Goal: Task Accomplishment & Management: Manage account settings

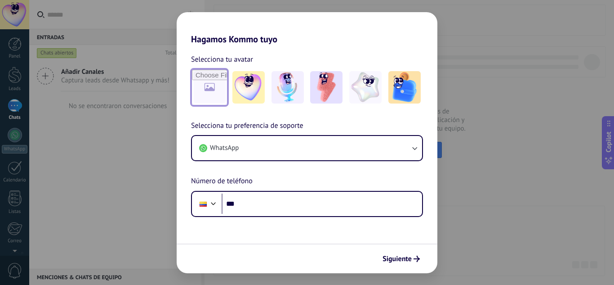
click at [210, 83] on input "file" at bounding box center [209, 87] width 35 height 35
type input "**********"
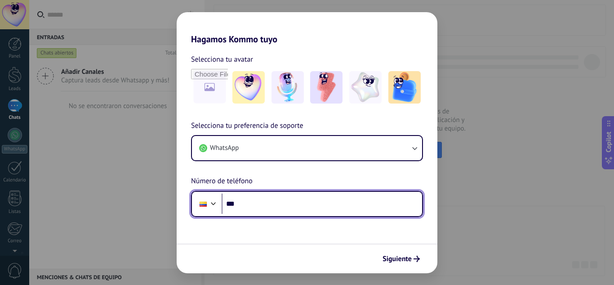
click at [264, 214] on input "***" at bounding box center [322, 203] width 201 height 21
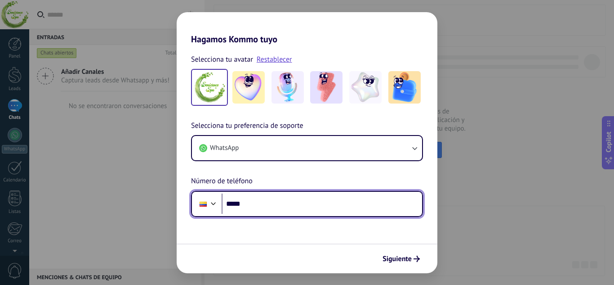
click at [263, 200] on input "*****" at bounding box center [322, 203] width 201 height 21
type input "***"
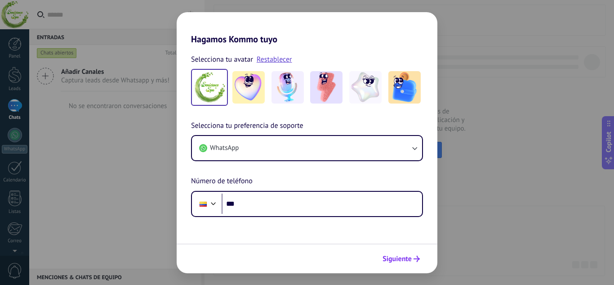
click at [406, 261] on span "Siguiente" at bounding box center [397, 258] width 29 height 6
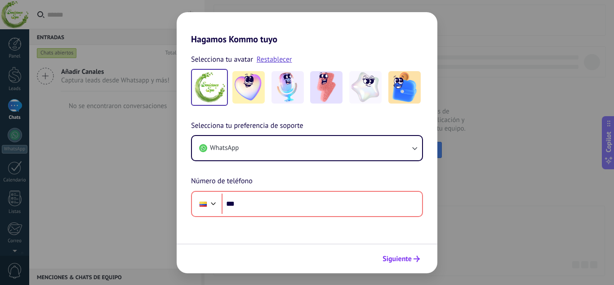
click at [398, 255] on span "Siguiente" at bounding box center [397, 258] width 29 height 6
click at [495, 210] on div "Hagamos Kommo tuyo Selecciona tu avatar Restablecer Selecciona tu preferencia d…" at bounding box center [307, 142] width 614 height 285
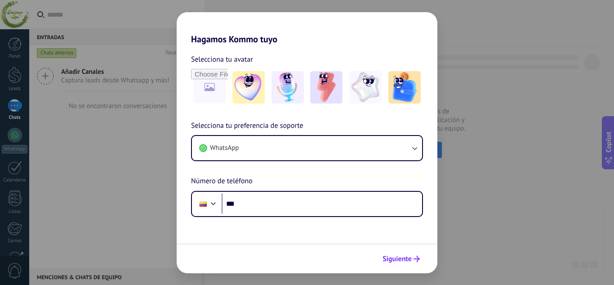
click at [390, 255] on span "Siguiente" at bounding box center [397, 258] width 29 height 6
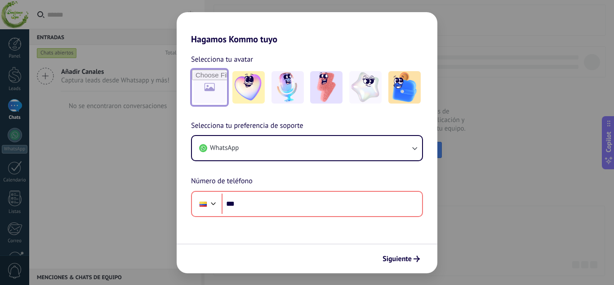
click at [203, 86] on input "file" at bounding box center [209, 87] width 35 height 35
type input "**********"
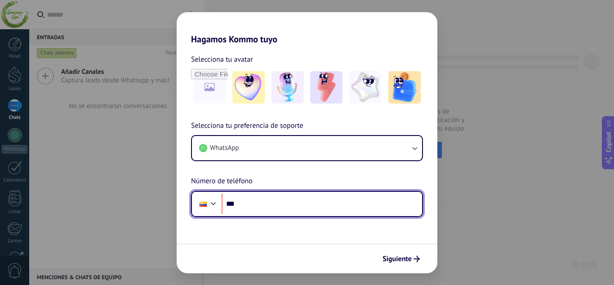
click at [251, 210] on input "***" at bounding box center [322, 203] width 201 height 21
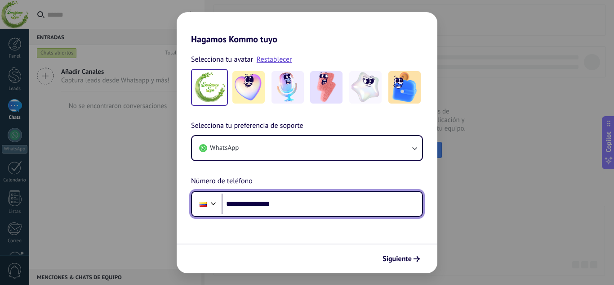
type input "**********"
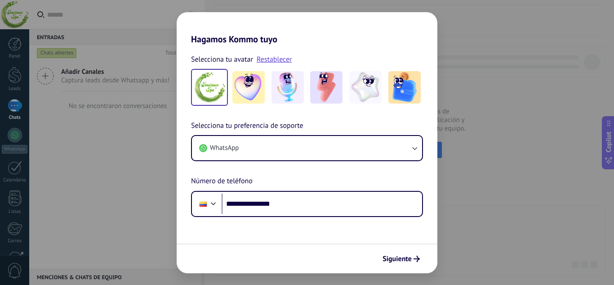
click at [402, 267] on div "Siguiente" at bounding box center [307, 258] width 261 height 30
click at [398, 262] on span "Siguiente" at bounding box center [397, 258] width 29 height 6
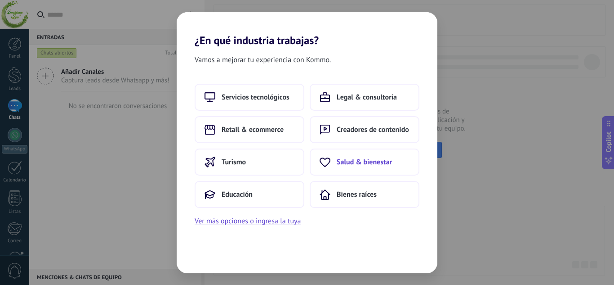
click at [353, 156] on button "Salud & bienestar" at bounding box center [365, 161] width 110 height 27
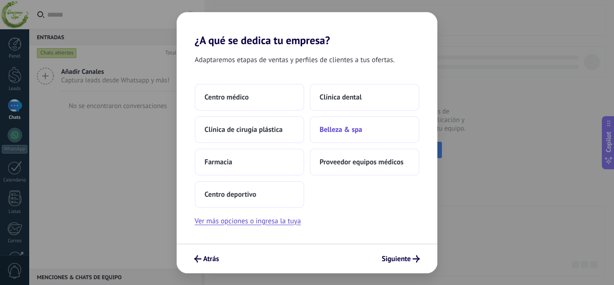
click at [316, 131] on button "Belleza & spa" at bounding box center [365, 129] width 110 height 27
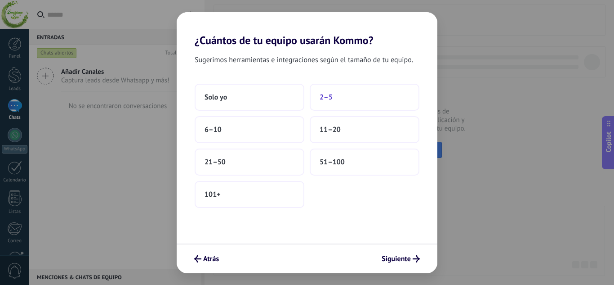
click at [322, 96] on span "2–5" at bounding box center [326, 97] width 13 height 9
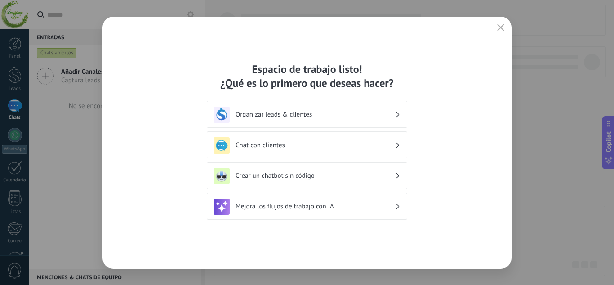
click at [359, 110] on h3 "Organizar leads & clientes" at bounding box center [316, 114] width 160 height 9
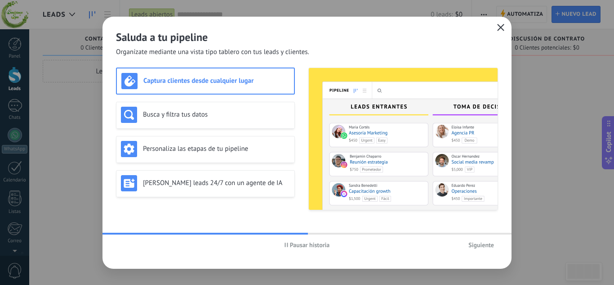
click at [501, 25] on icon "button" at bounding box center [500, 27] width 7 height 7
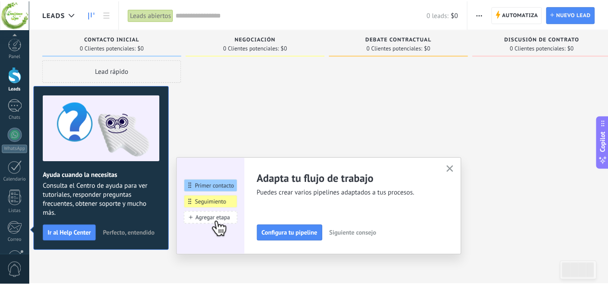
scroll to position [89, 0]
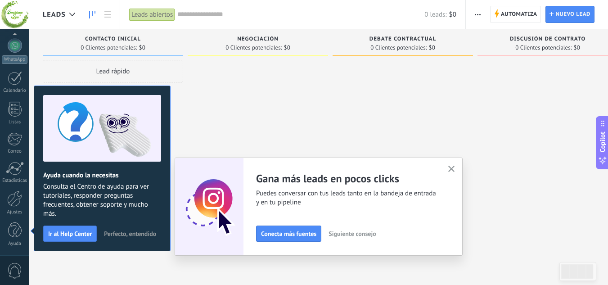
click at [451, 165] on button "button" at bounding box center [451, 169] width 11 height 12
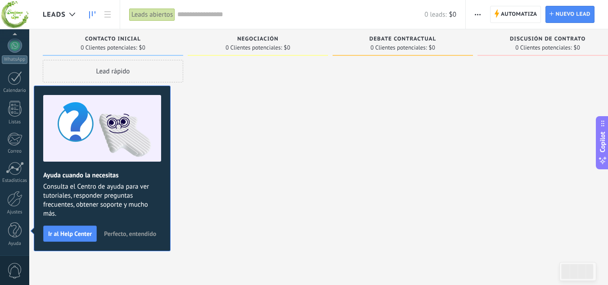
click at [127, 232] on span "Perfecto, entendido" at bounding box center [130, 233] width 52 height 6
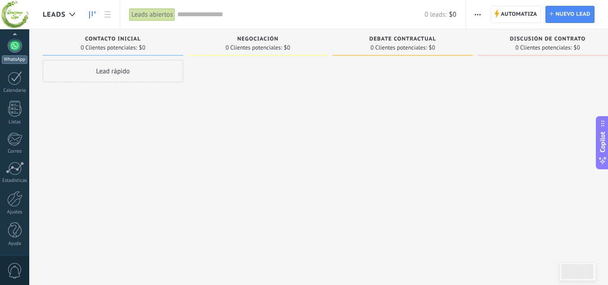
click at [21, 58] on div "WhatsApp" at bounding box center [15, 59] width 26 height 9
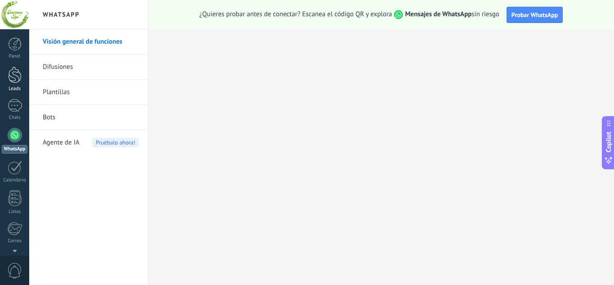
click at [4, 77] on link "Leads" at bounding box center [14, 79] width 29 height 25
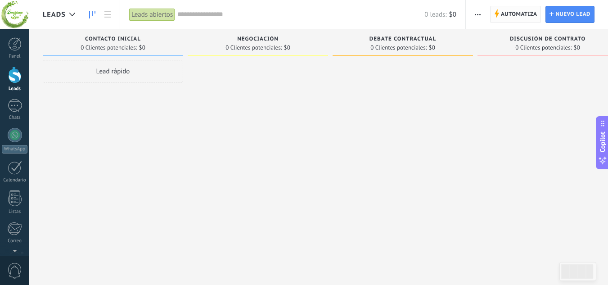
click at [517, 18] on span "Automatiza" at bounding box center [519, 14] width 36 height 16
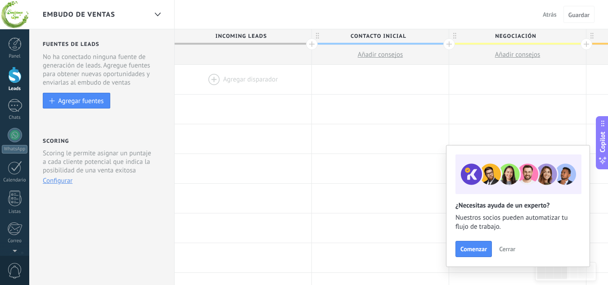
click at [505, 251] on span "Cerrar" at bounding box center [507, 249] width 16 height 6
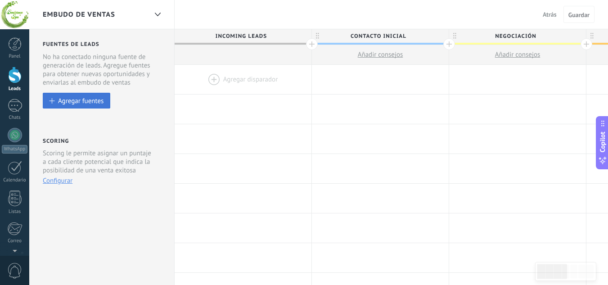
click at [87, 98] on div "Agregar fuentes" at bounding box center [80, 101] width 45 height 8
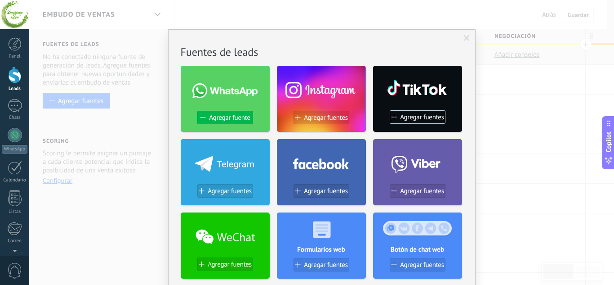
click at [213, 112] on button "Agregar fuente" at bounding box center [225, 117] width 56 height 13
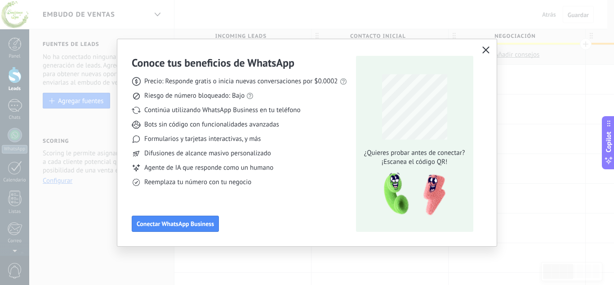
click at [490, 48] on button "button" at bounding box center [486, 50] width 12 height 13
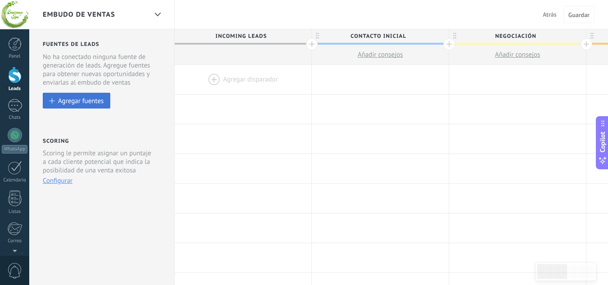
click at [100, 104] on div "Agregar fuentes" at bounding box center [80, 101] width 45 height 8
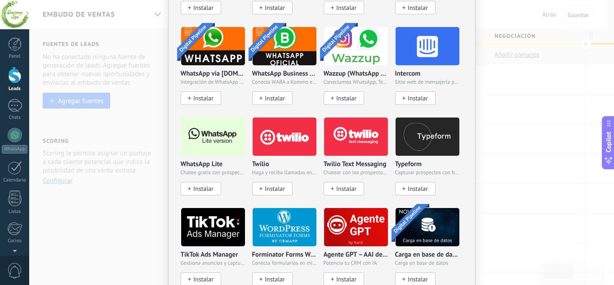
scroll to position [795, 0]
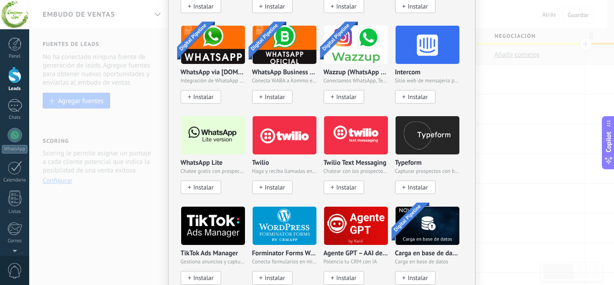
click at [201, 125] on img at bounding box center [213, 135] width 64 height 44
click at [197, 186] on span "Instalar" at bounding box center [203, 187] width 20 height 8
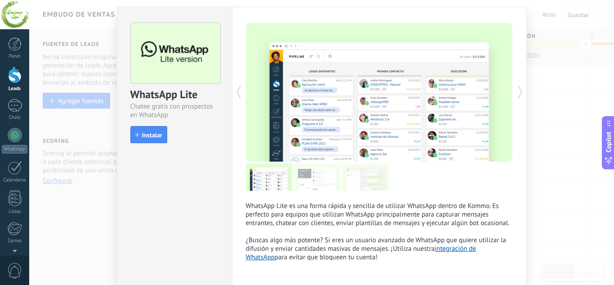
scroll to position [20, 0]
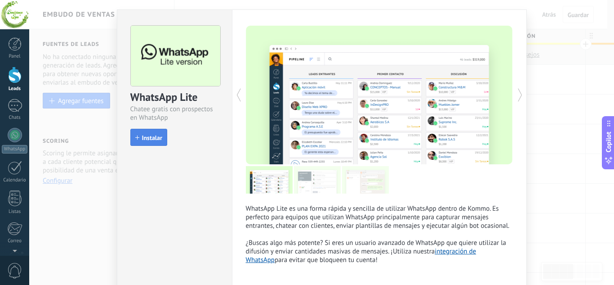
click at [143, 139] on span "Instalar" at bounding box center [152, 137] width 20 height 6
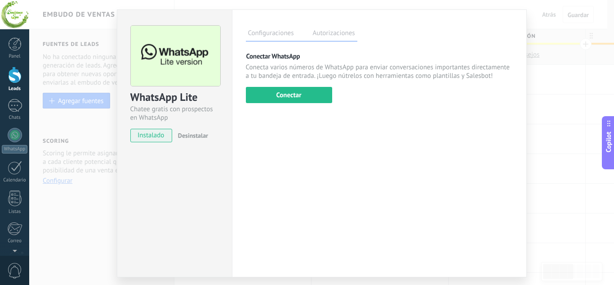
click at [325, 31] on label "Autorizaciones" at bounding box center [334, 34] width 47 height 13
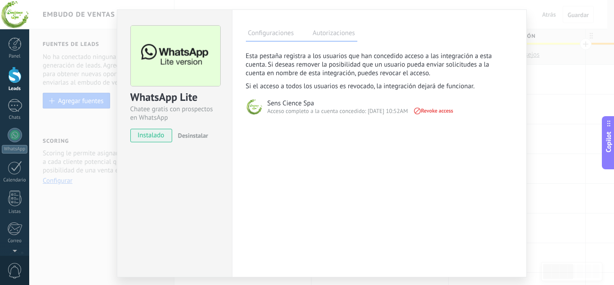
click at [275, 31] on label "Configuraciones" at bounding box center [271, 34] width 50 height 13
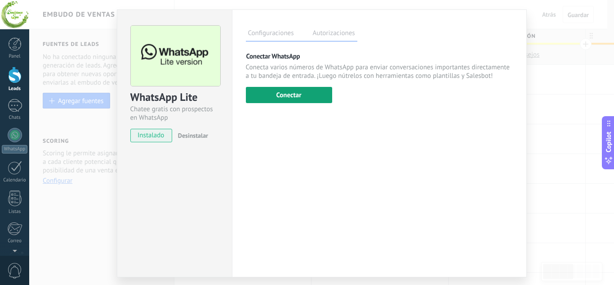
click at [281, 93] on button "Conectar" at bounding box center [289, 95] width 86 height 16
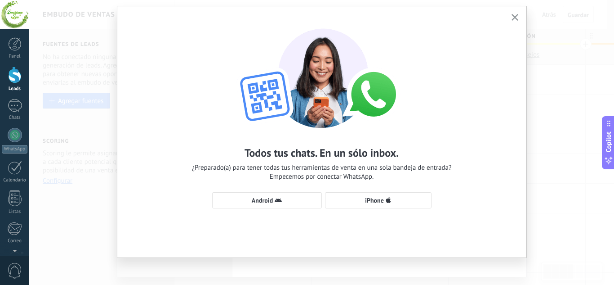
scroll to position [24, 0]
click at [277, 201] on use "button" at bounding box center [278, 199] width 7 height 4
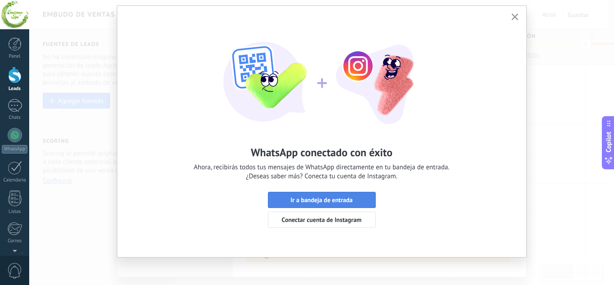
click at [329, 198] on span "Ir a bandeja de entrada" at bounding box center [322, 200] width 62 height 6
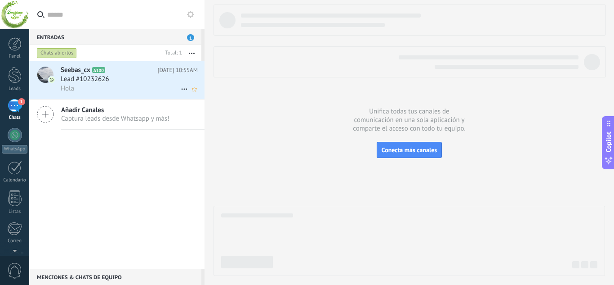
click at [122, 73] on h2 "Seebas_cx A100" at bounding box center [109, 70] width 97 height 9
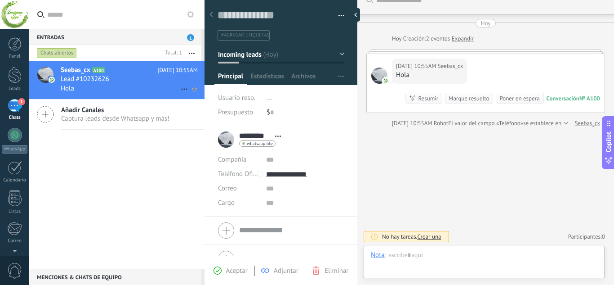
scroll to position [13, 0]
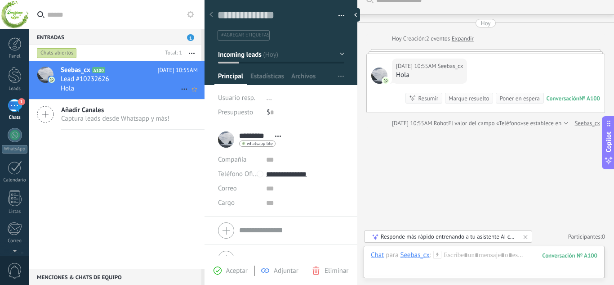
click at [180, 90] on icon at bounding box center [184, 89] width 11 height 11
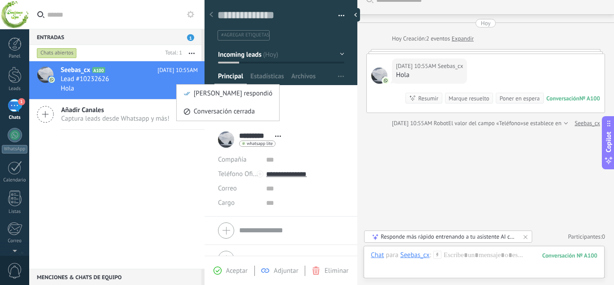
click at [158, 171] on div at bounding box center [307, 142] width 614 height 285
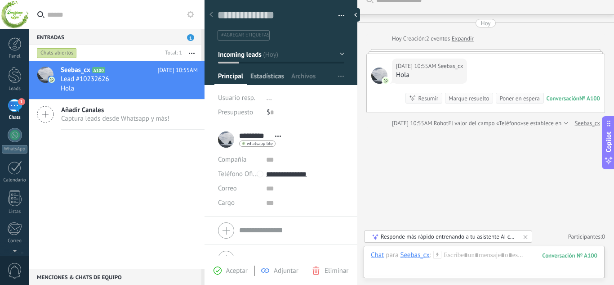
click at [272, 75] on span "Estadísticas" at bounding box center [267, 78] width 34 height 13
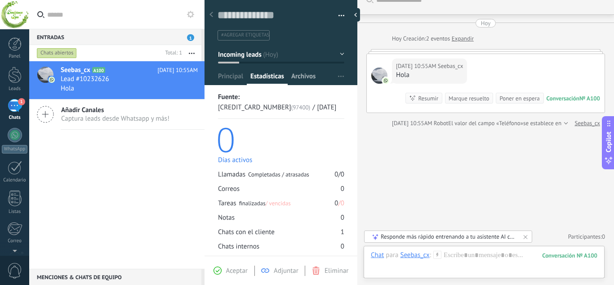
click at [298, 75] on span "Archivos" at bounding box center [303, 78] width 24 height 13
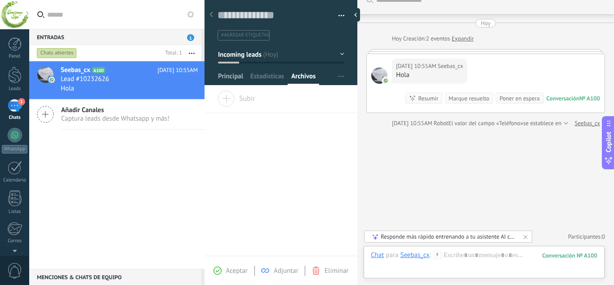
click at [220, 77] on span "Principal" at bounding box center [230, 78] width 25 height 13
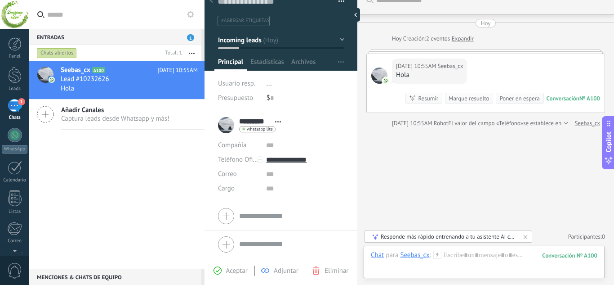
scroll to position [18, 0]
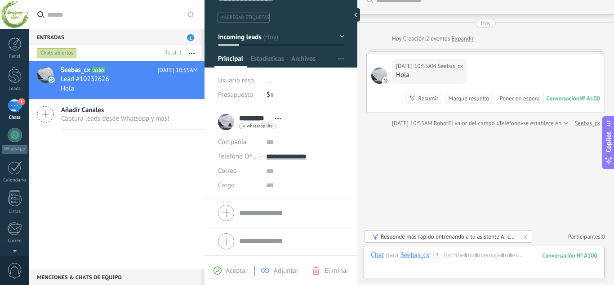
click at [264, 82] on div "Usuario resp. ..." at bounding box center [281, 80] width 126 height 14
click at [268, 81] on span "..." at bounding box center [269, 80] width 5 height 9
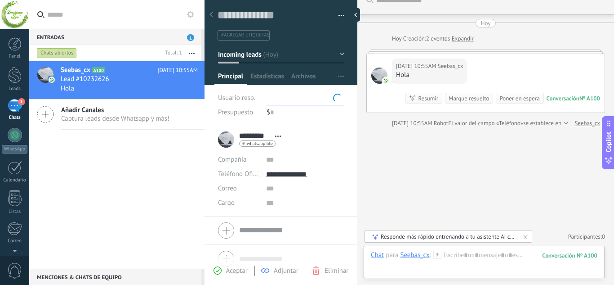
scroll to position [0, 0]
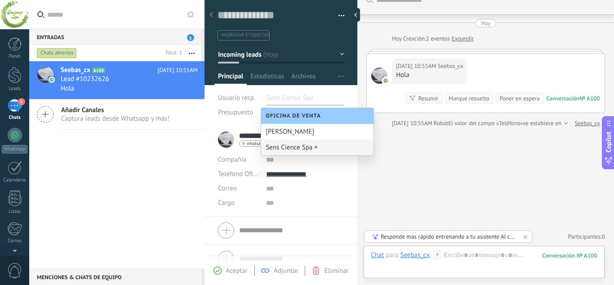
click at [310, 148] on div "Sens Cience Spa" at bounding box center [317, 147] width 112 height 16
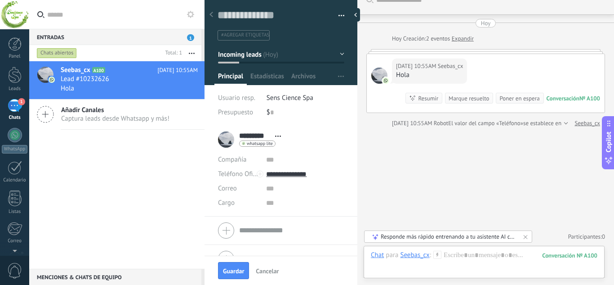
scroll to position [18, 0]
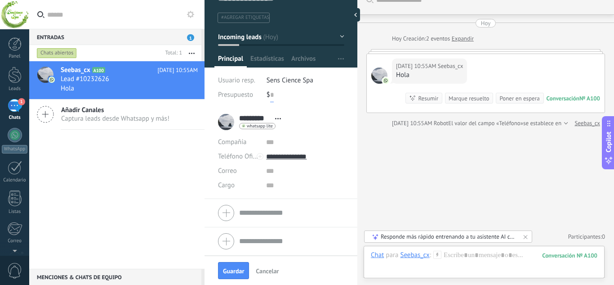
click at [273, 95] on input "text" at bounding box center [272, 95] width 4 height 14
click at [268, 173] on input "text" at bounding box center [305, 171] width 78 height 14
click at [272, 187] on input "text" at bounding box center [305, 185] width 78 height 14
click at [339, 58] on icon "button" at bounding box center [341, 58] width 6 height 1
click at [325, 78] on span "Configurar" at bounding box center [329, 76] width 30 height 18
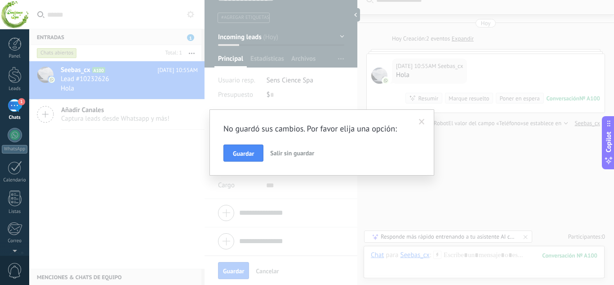
click at [423, 123] on span at bounding box center [422, 122] width 6 height 6
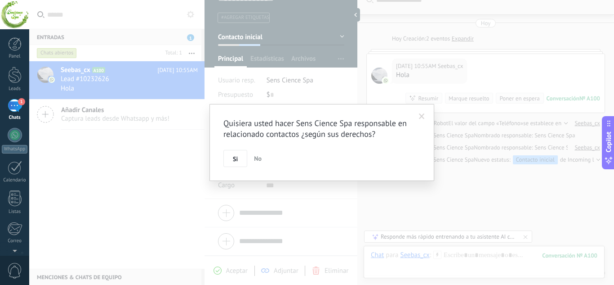
scroll to position [51, 0]
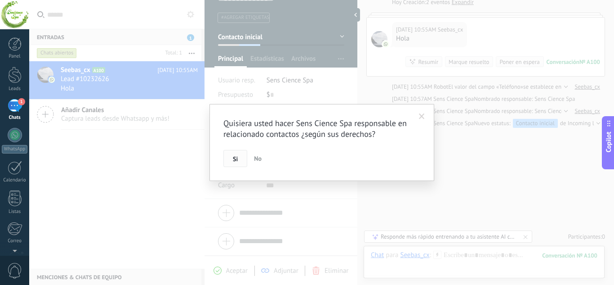
click at [236, 156] on span "Si" at bounding box center [235, 159] width 5 height 6
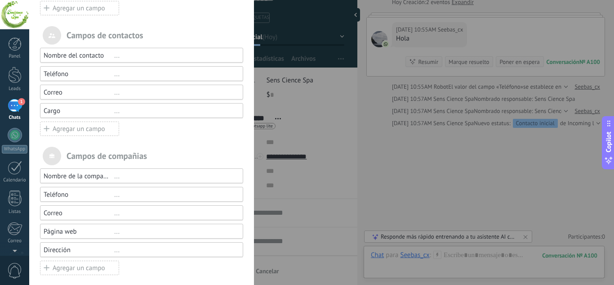
scroll to position [124, 0]
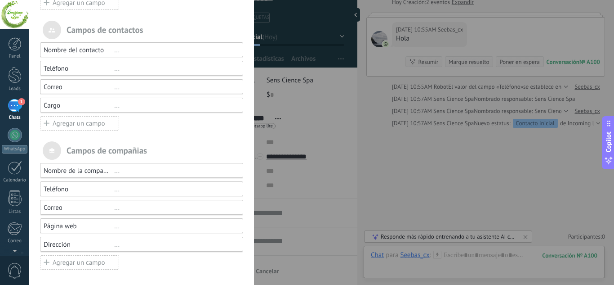
click at [86, 3] on div "Agregar un campo" at bounding box center [79, 3] width 79 height 14
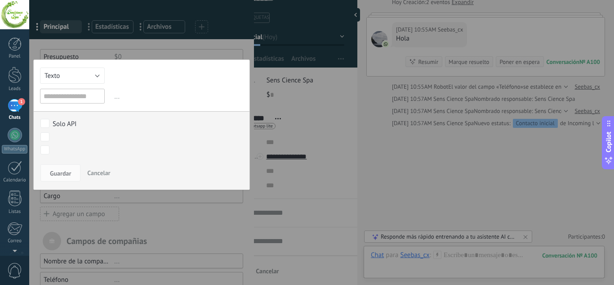
scroll to position [49, 0]
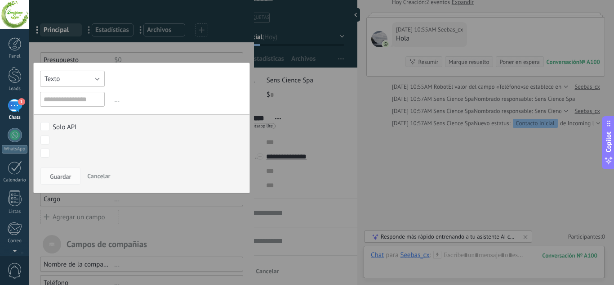
click at [92, 75] on button "Texto" at bounding box center [72, 79] width 65 height 16
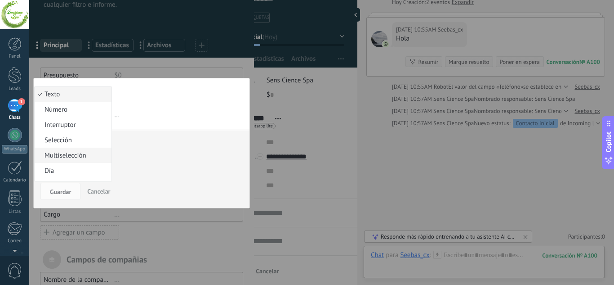
scroll to position [165, 0]
click at [75, 160] on span "Catálogos y listados" at bounding box center [72, 158] width 74 height 9
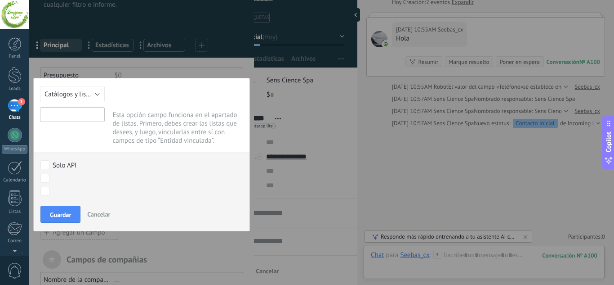
click at [83, 116] on input "text" at bounding box center [72, 114] width 65 height 15
click at [56, 211] on span "Guardar" at bounding box center [60, 214] width 21 height 6
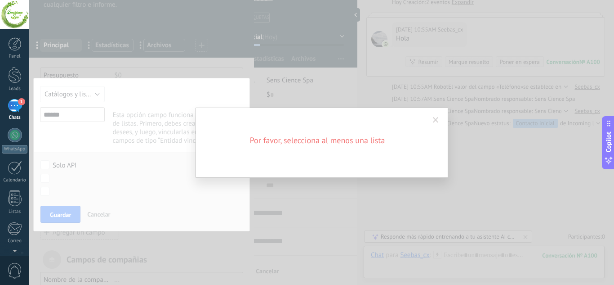
click at [315, 135] on h2 "Por favor, selecciona al menos una lista" at bounding box center [318, 140] width 216 height 11
click at [438, 114] on span at bounding box center [436, 119] width 15 height 15
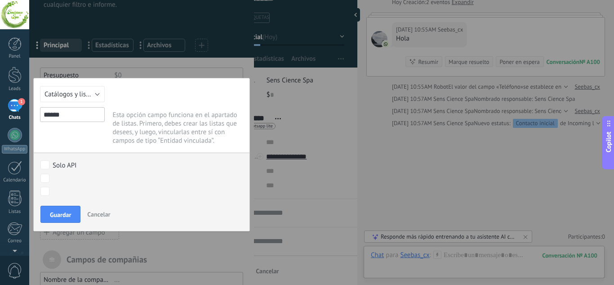
click at [69, 116] on input "******" at bounding box center [72, 114] width 65 height 15
type input "*"
click at [96, 96] on span "Catálogos y listados" at bounding box center [73, 94] width 57 height 9
click at [79, 97] on span "Cumpleaños" at bounding box center [72, 97] width 74 height 9
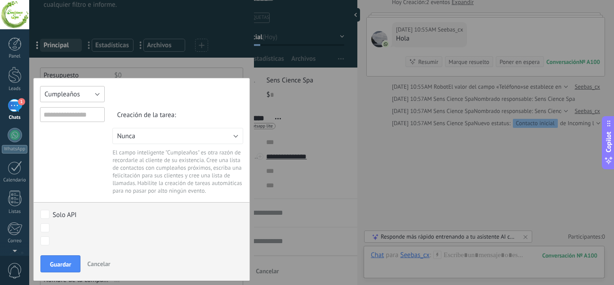
type input "**********"
click at [81, 117] on input "**********" at bounding box center [72, 114] width 65 height 15
click at [151, 137] on button "Nunca" at bounding box center [177, 136] width 131 height 16
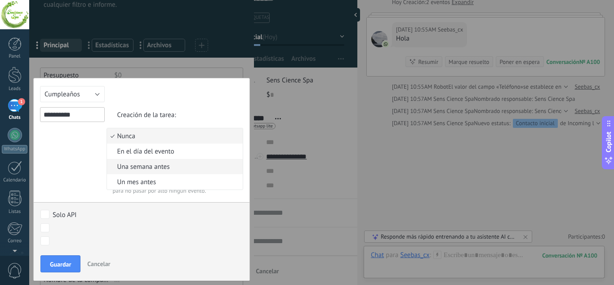
click at [149, 168] on span "Una semana antes" at bounding box center [173, 166] width 133 height 9
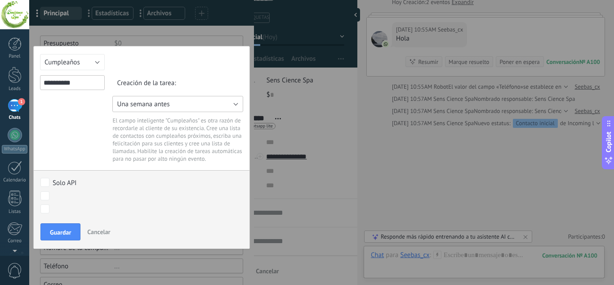
scroll to position [66, 0]
click at [94, 57] on button "Cumpleaños" at bounding box center [72, 62] width 65 height 16
click at [76, 88] on span "Interruptor" at bounding box center [72, 89] width 74 height 9
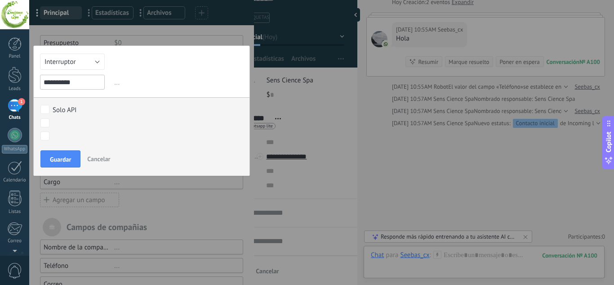
click at [117, 83] on span "..." at bounding box center [177, 82] width 131 height 15
click at [88, 85] on input "**********" at bounding box center [72, 82] width 65 height 15
click at [115, 85] on span "..." at bounding box center [177, 82] width 131 height 15
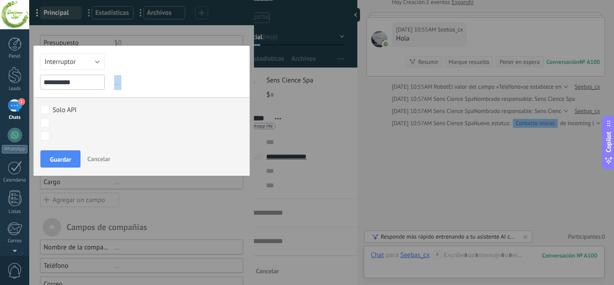
click at [115, 85] on span "..." at bounding box center [177, 82] width 131 height 15
click at [85, 85] on input "**********" at bounding box center [72, 82] width 65 height 15
click at [98, 62] on button "Interruptor" at bounding box center [72, 62] width 65 height 16
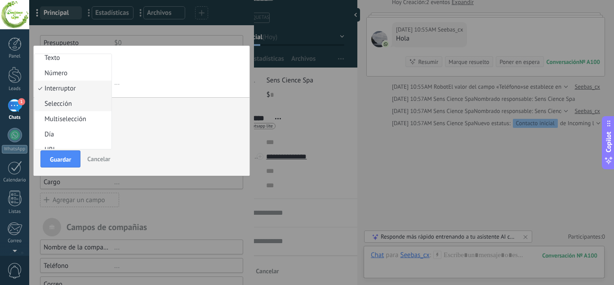
scroll to position [4, 0]
click at [83, 107] on li "Selección" at bounding box center [73, 102] width 77 height 15
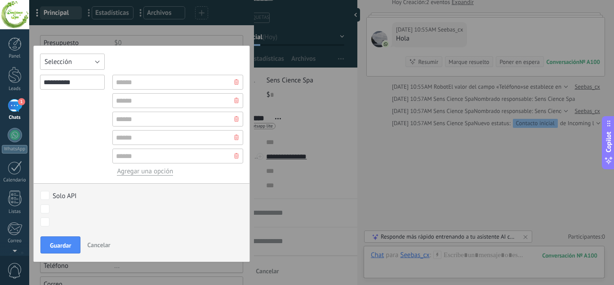
click at [95, 58] on button "Selección" at bounding box center [72, 62] width 65 height 16
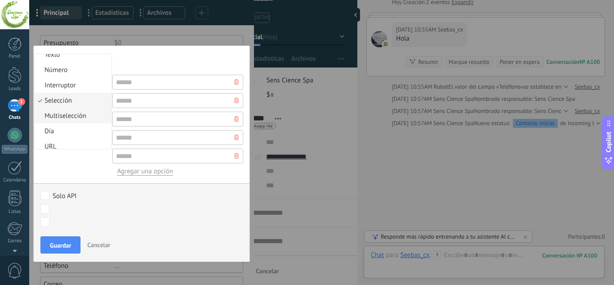
click at [80, 116] on span "Multiselección" at bounding box center [72, 116] width 74 height 9
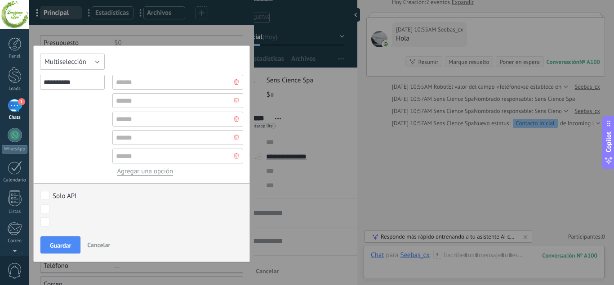
click at [94, 62] on button "Multiselección" at bounding box center [72, 62] width 65 height 16
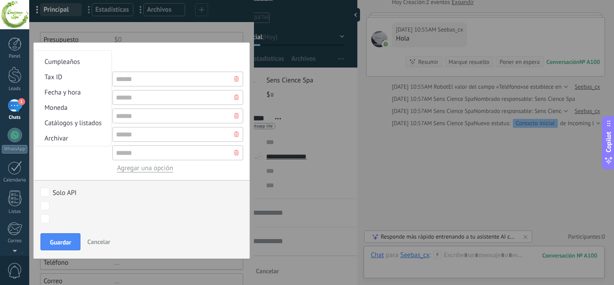
scroll to position [70, 0]
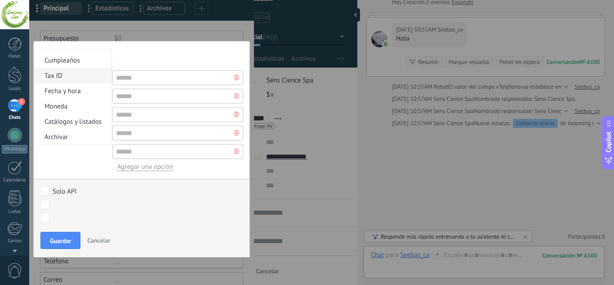
click at [76, 69] on li "Tax ID" at bounding box center [73, 75] width 77 height 15
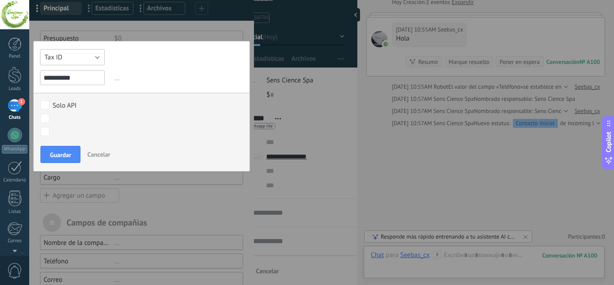
click at [96, 56] on button "Tax ID" at bounding box center [72, 57] width 65 height 16
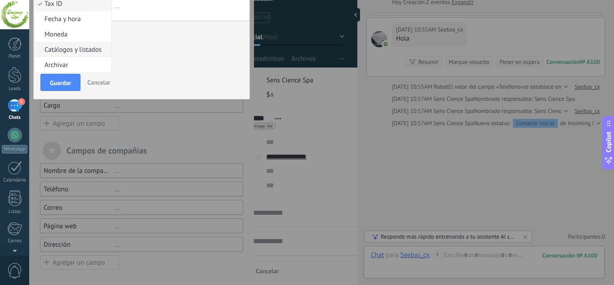
click at [84, 50] on span "Catálogos y listados" at bounding box center [72, 49] width 74 height 9
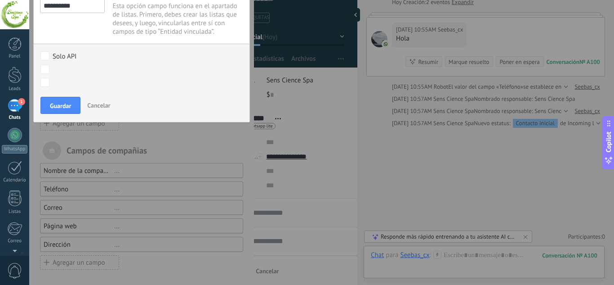
scroll to position [0, 0]
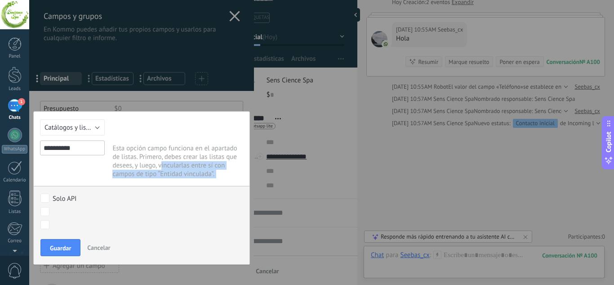
drag, startPoint x: 161, startPoint y: 162, endPoint x: 201, endPoint y: 192, distance: 50.5
click at [201, 192] on div "**********" at bounding box center [141, 187] width 217 height 153
click at [161, 163] on div "Esta opción campo funciona en el apartado de listas. Primero, debes crear las l…" at bounding box center [177, 159] width 131 height 38
click at [92, 252] on button "Cancelar" at bounding box center [99, 247] width 30 height 17
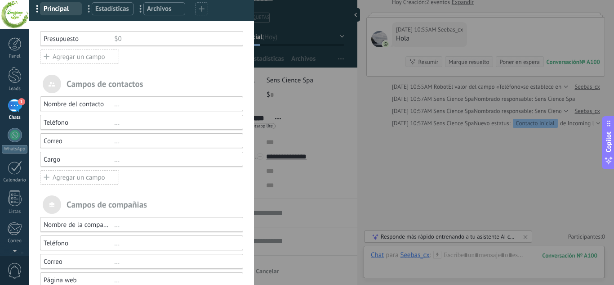
click at [142, 154] on div "Cargo ..." at bounding box center [141, 159] width 203 height 15
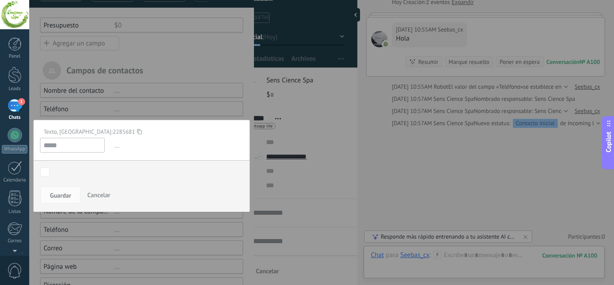
scroll to position [85, 0]
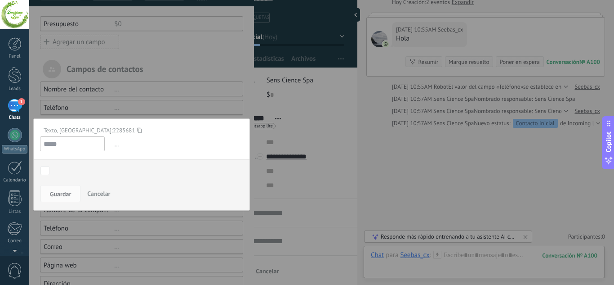
click at [97, 193] on span "Cancelar" at bounding box center [98, 193] width 23 height 8
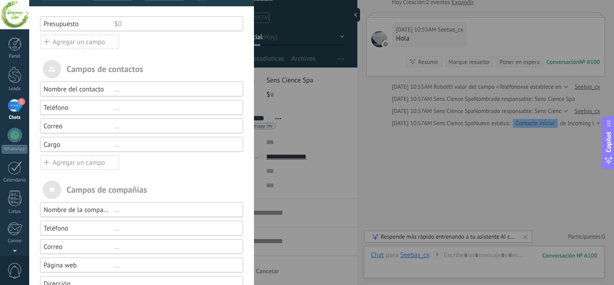
click at [83, 158] on div "Agregar un campo" at bounding box center [79, 162] width 79 height 14
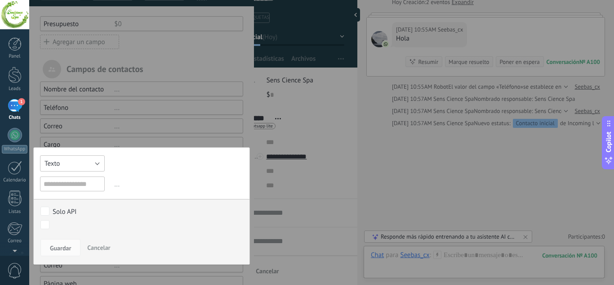
click at [93, 165] on button "Texto" at bounding box center [72, 163] width 65 height 16
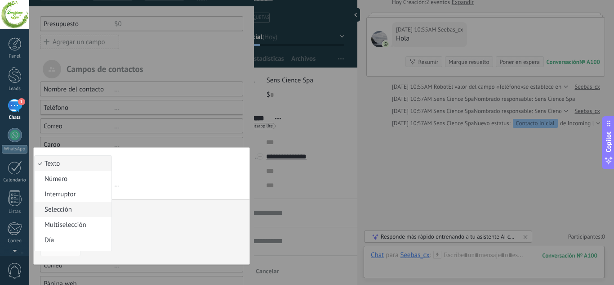
scroll to position [150, 0]
click at [170, 115] on div at bounding box center [141, 129] width 225 height 428
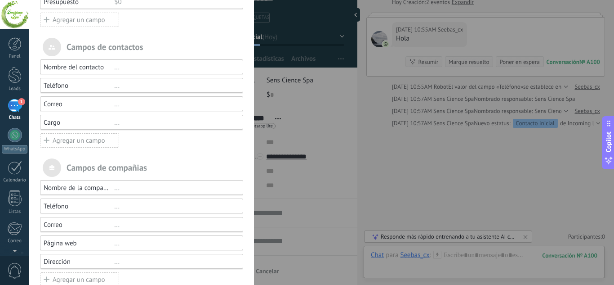
scroll to position [124, 0]
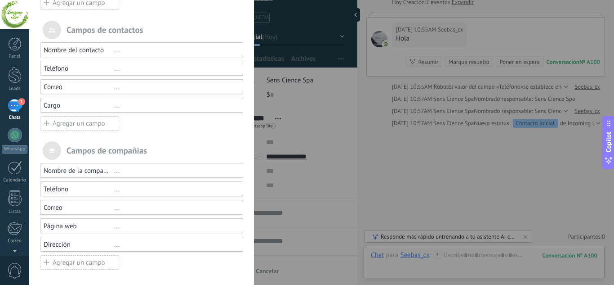
click at [29, 73] on div "Campos y grupos En Kommo puedes añadir tus propios campos y usarlos para cualqu…" at bounding box center [321, 142] width 585 height 285
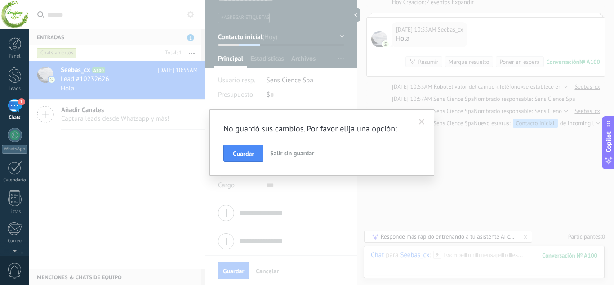
click at [294, 153] on span "Salir sin guardar" at bounding box center [292, 153] width 44 height 8
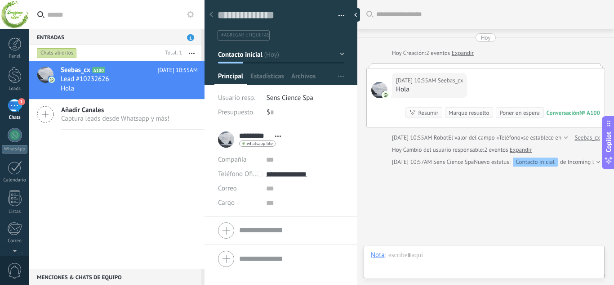
scroll to position [13, 0]
click at [334, 55] on button "Contacto inicial" at bounding box center [281, 54] width 126 height 16
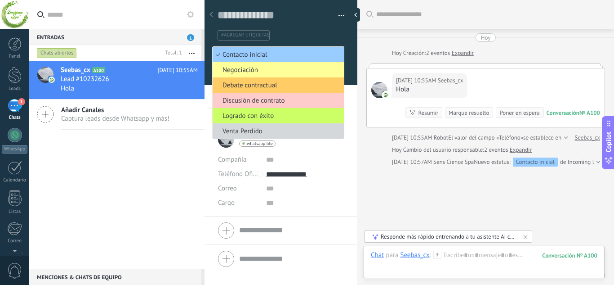
click at [350, 166] on li "********* Seebas_cx ********* Seebas_cx Apellido Abrir detalle Copie el nombre" at bounding box center [281, 170] width 153 height 91
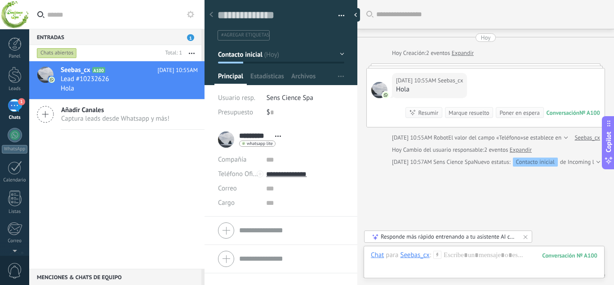
click at [286, 102] on li "Sens Cience Spa" at bounding box center [306, 98] width 78 height 14
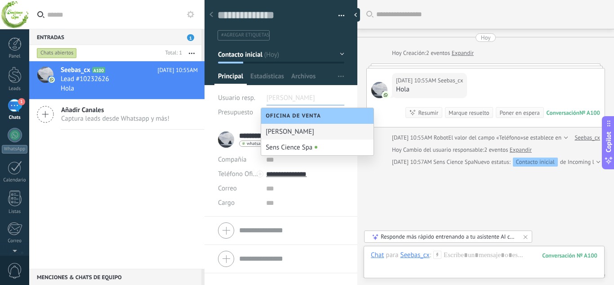
click at [315, 95] on span "[PERSON_NAME]" at bounding box center [291, 98] width 49 height 14
click at [441, 178] on div "Buscar Carga más [DATE] [DATE] Creación: 2 eventos Expandir [DATE] 10:55AM Seeb…" at bounding box center [486, 161] width 257 height 323
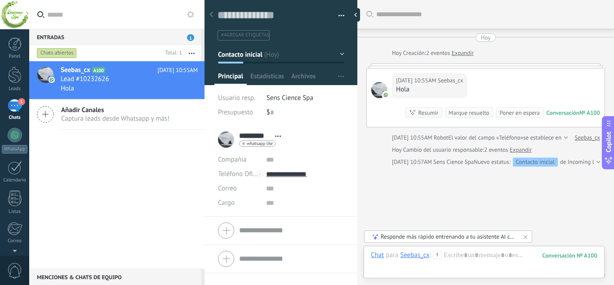
click at [441, 178] on div "Buscar Carga más [DATE] [DATE] Creación: 2 eventos Expandir [DATE] 10:55AM Seeb…" at bounding box center [486, 161] width 257 height 323
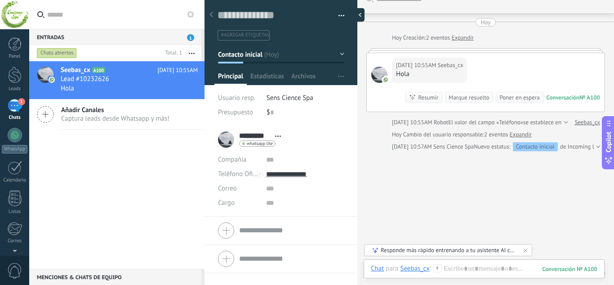
click at [354, 9] on div at bounding box center [357, 14] width 13 height 13
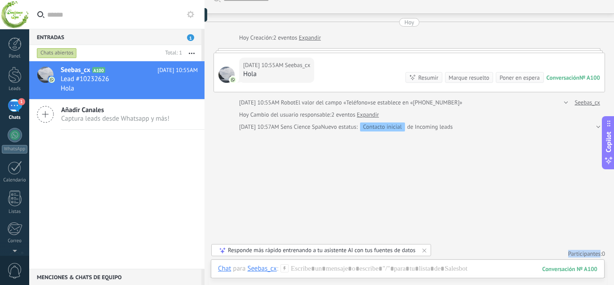
type textarea "**********"
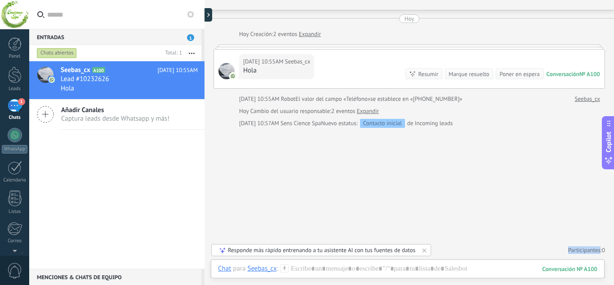
scroll to position [18, 0]
drag, startPoint x: 292, startPoint y: 98, endPoint x: 300, endPoint y: 98, distance: 7.6
click at [299, 98] on span "El valor del campo «Teléfono»" at bounding box center [332, 99] width 75 height 9
drag, startPoint x: 328, startPoint y: 113, endPoint x: 336, endPoint y: 112, distance: 8.6
click at [335, 112] on div "[DATE] Cambio del usuario responsable: 2 eventos Expandir" at bounding box center [309, 111] width 140 height 9
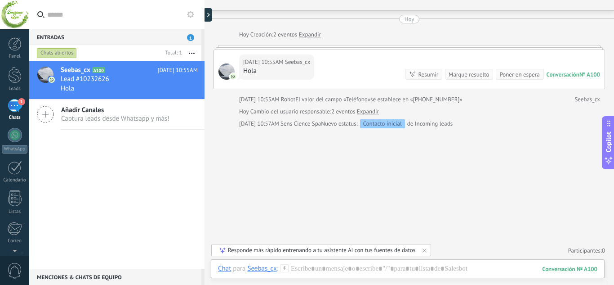
click at [337, 142] on div "Buscar Carga más [DATE] [DATE] Creación: 2 eventos Expandir [DATE] 10:55AM Seeb…" at bounding box center [410, 134] width 410 height 304
click at [337, 109] on span "2 eventos" at bounding box center [343, 111] width 24 height 9
click at [345, 135] on div "Buscar Carga más [DATE] [DATE] Creación: 2 eventos Expandir [DATE] 10:55AM Seeb…" at bounding box center [410, 134] width 410 height 304
click at [365, 112] on link "Expandir" at bounding box center [368, 111] width 22 height 9
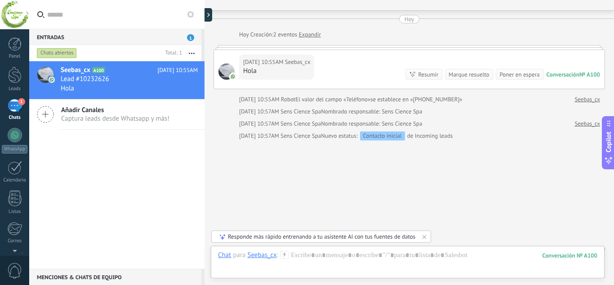
scroll to position [31, 0]
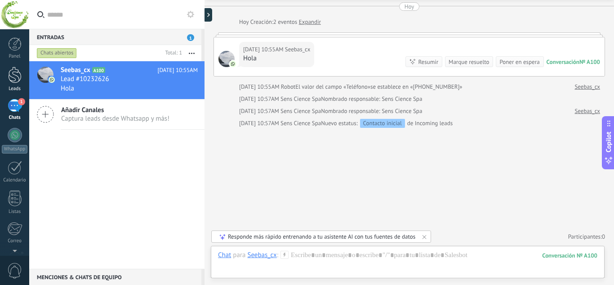
click at [12, 82] on div at bounding box center [14, 75] width 13 height 17
click at [427, 258] on div at bounding box center [408, 263] width 380 height 27
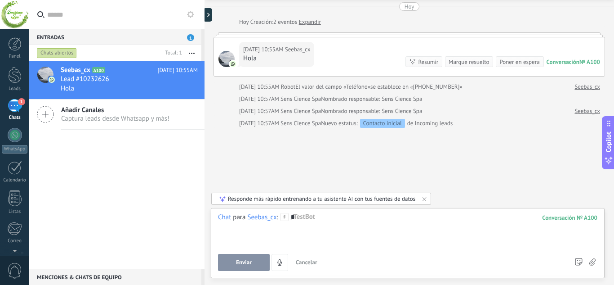
click at [344, 216] on div "*" at bounding box center [408, 230] width 380 height 34
click at [343, 216] on div "*****" at bounding box center [408, 230] width 380 height 34
click at [242, 264] on span "Enviar" at bounding box center [244, 262] width 16 height 6
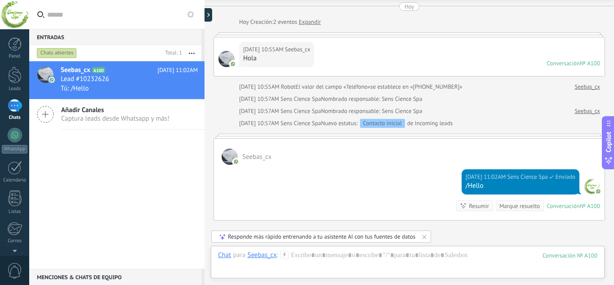
scroll to position [124, 0]
